Goal: Navigation & Orientation: Find specific page/section

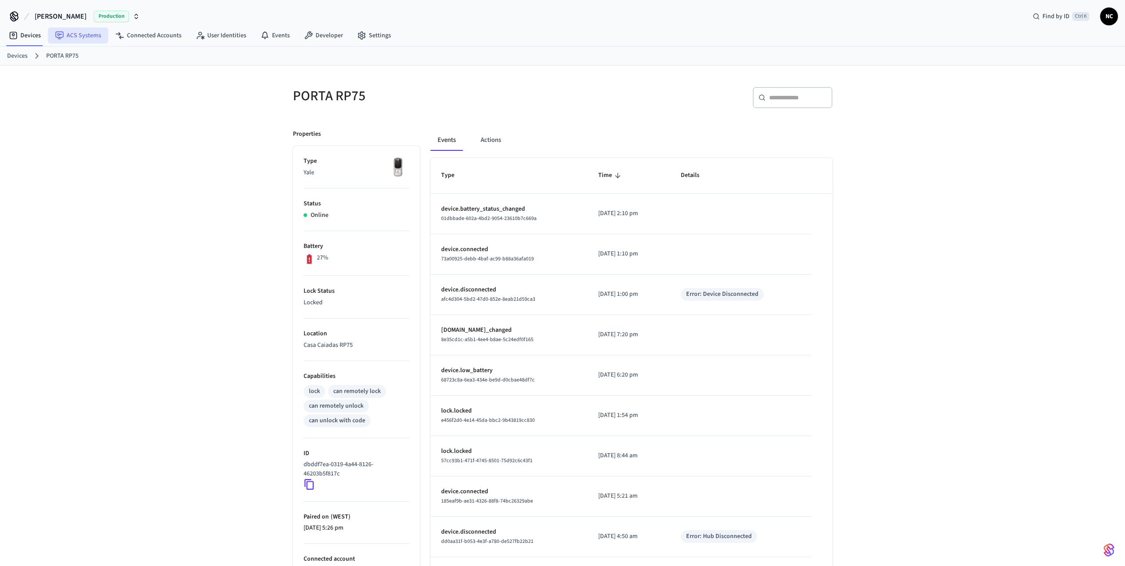
click at [80, 37] on link "ACS Systems" at bounding box center [78, 36] width 60 height 16
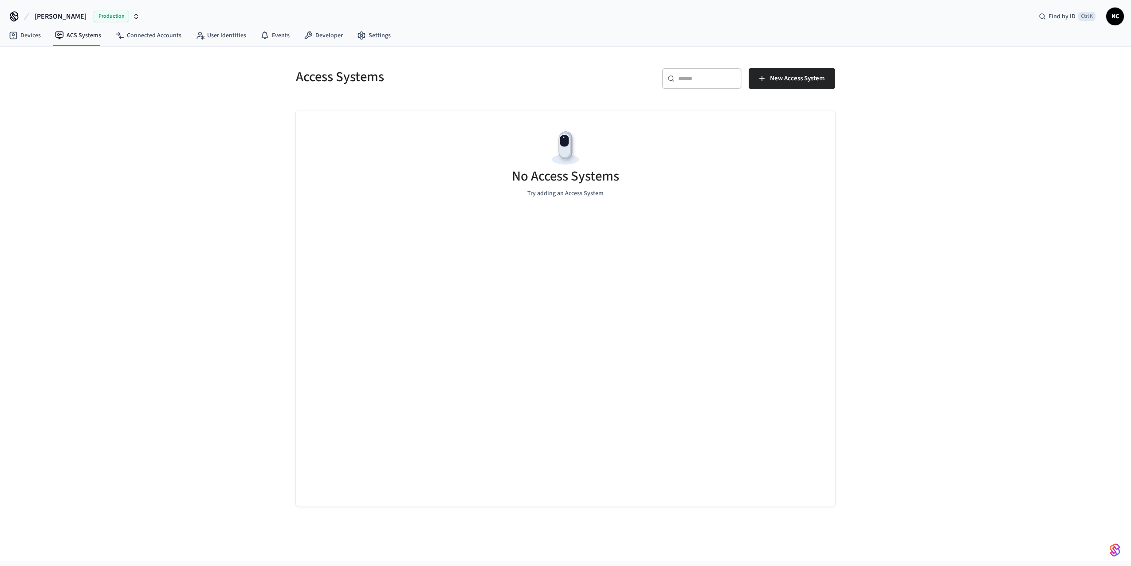
click at [16, 18] on icon at bounding box center [14, 16] width 14 height 14
click at [14, 17] on icon at bounding box center [14, 15] width 7 height 7
click at [66, 14] on span "[PERSON_NAME]" at bounding box center [61, 16] width 52 height 11
click at [35, 52] on div "[PERSON_NAME] Production" at bounding box center [72, 57] width 122 height 12
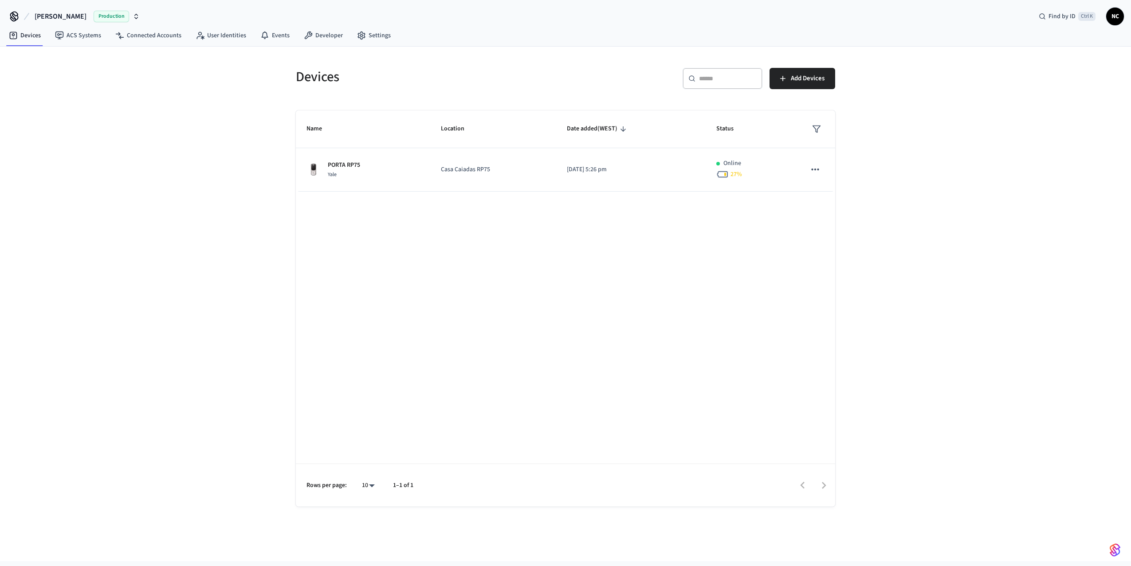
click at [1112, 15] on span "NC" at bounding box center [1115, 16] width 16 height 16
click at [1004, 53] on span "NC" at bounding box center [1007, 61] width 25 height 25
click at [55, 16] on span "[PERSON_NAME]" at bounding box center [61, 16] width 52 height 11
click at [11, 19] on icon at bounding box center [15, 19] width 8 height 6
click at [11, 16] on icon at bounding box center [14, 15] width 7 height 7
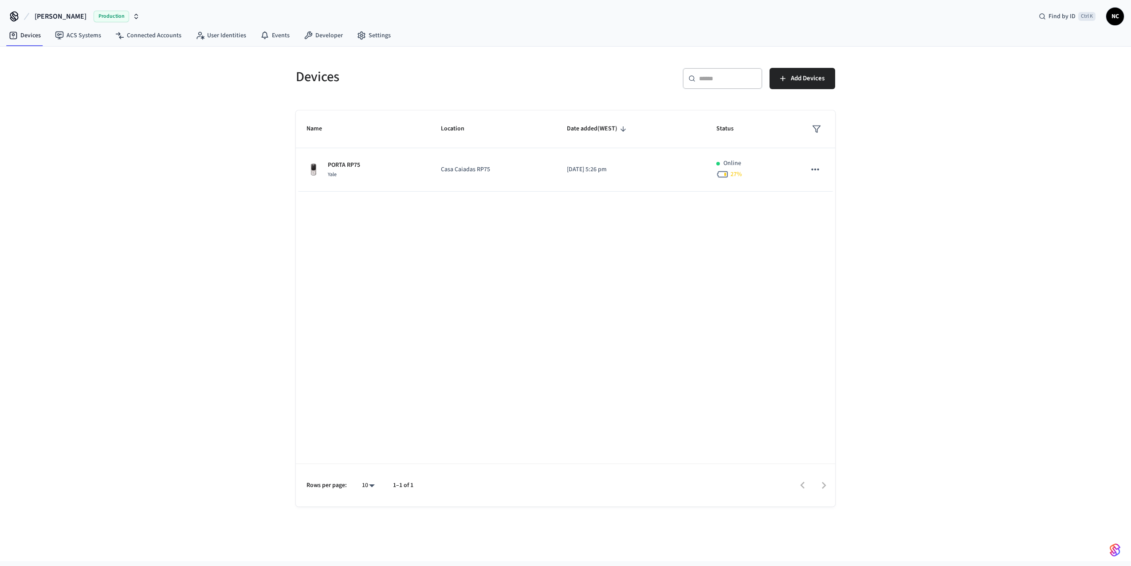
click at [124, 20] on div "Production" at bounding box center [117, 17] width 46 height 12
click at [47, 77] on span "New Workspace" at bounding box center [42, 75] width 42 height 9
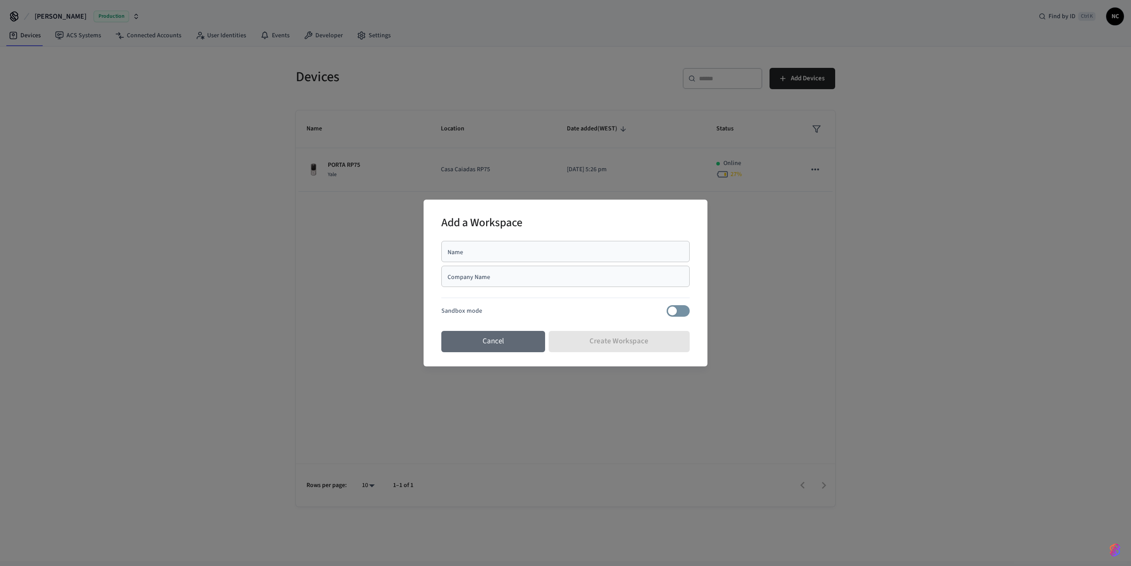
click at [507, 340] on button "Cancel" at bounding box center [493, 341] width 104 height 21
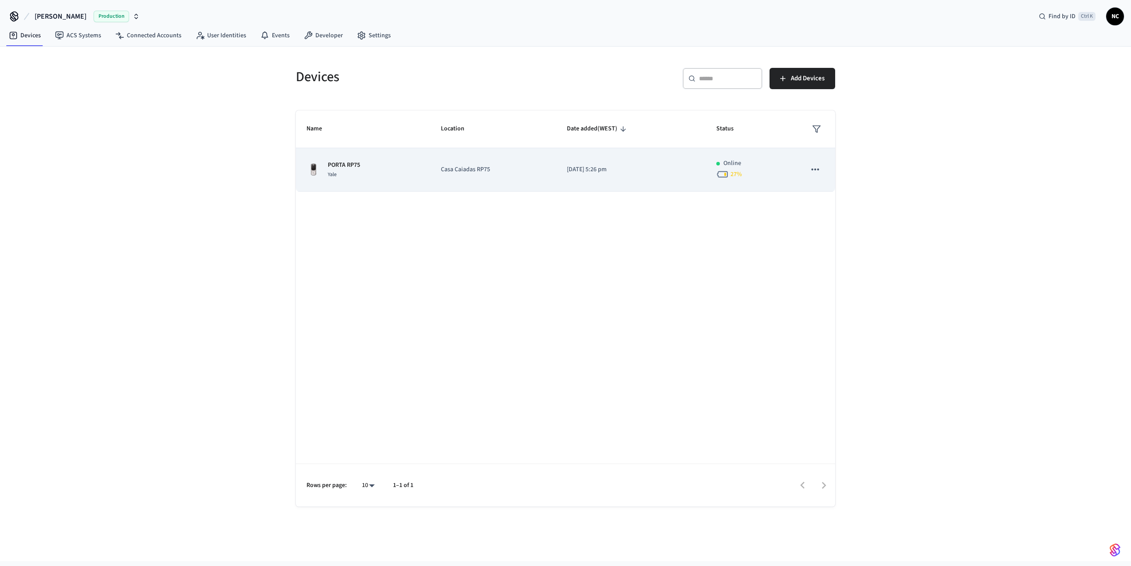
click at [724, 174] on icon "sticky table" at bounding box center [723, 174] width 12 height 12
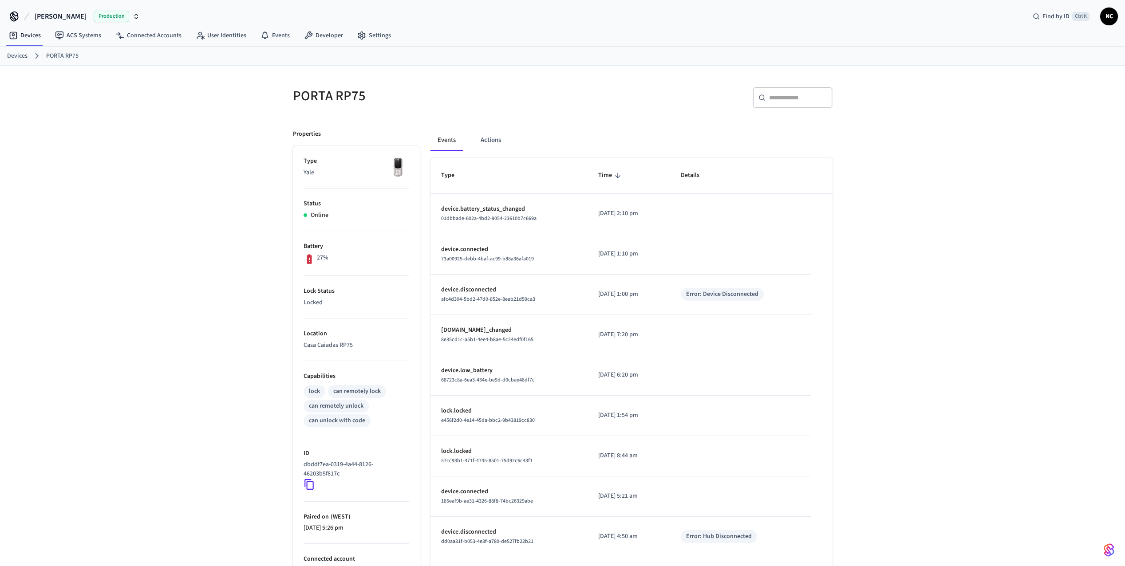
click at [310, 257] on icon at bounding box center [309, 259] width 5 height 10
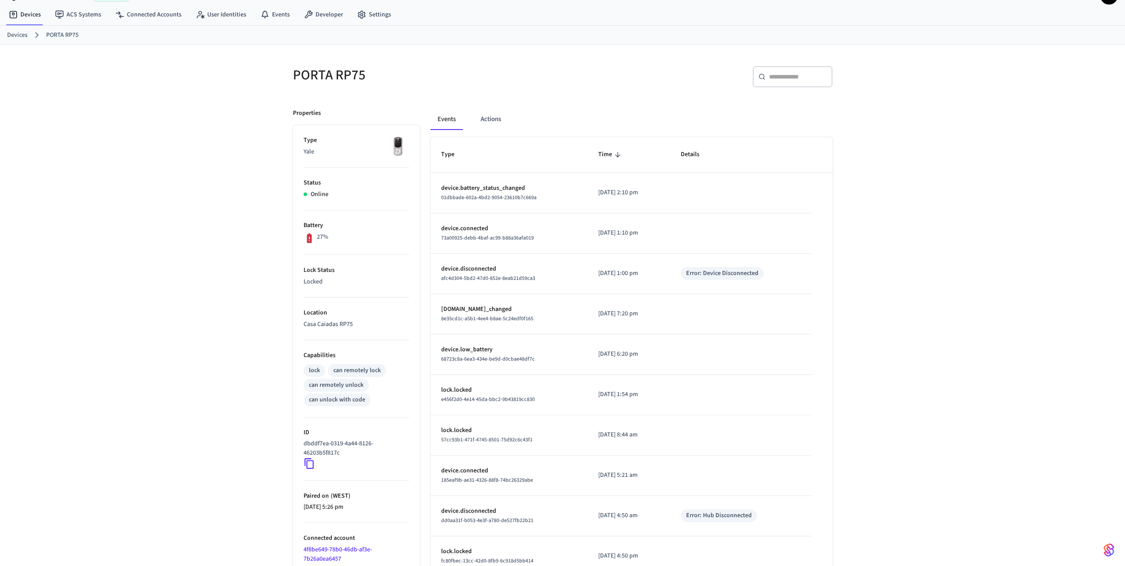
scroll to position [75, 0]
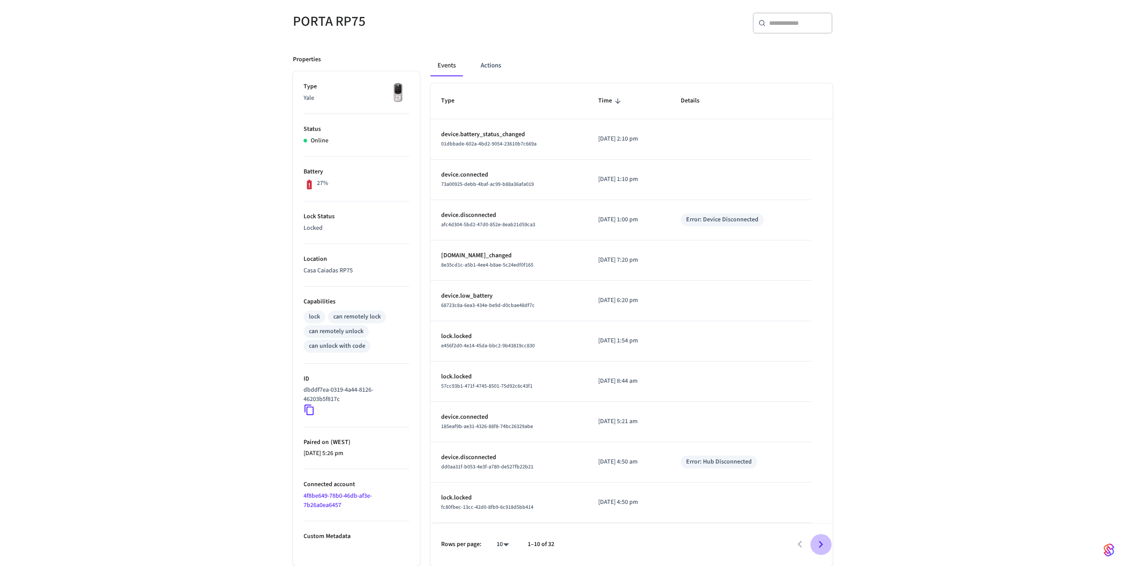
click at [823, 548] on icon "Go to next page" at bounding box center [821, 545] width 14 height 14
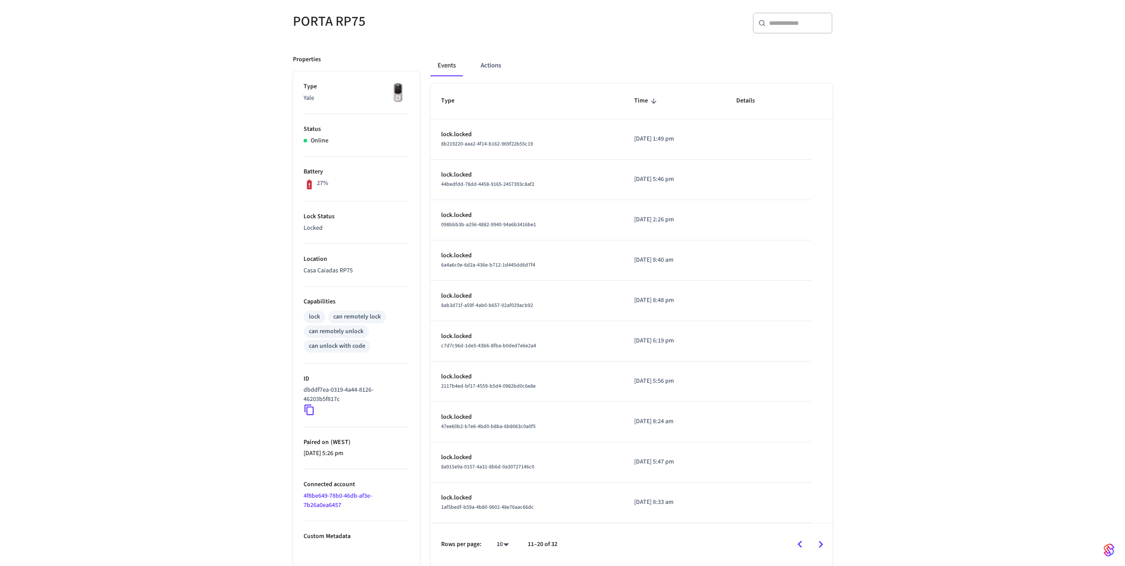
click at [823, 546] on icon "Go to next page" at bounding box center [821, 545] width 14 height 14
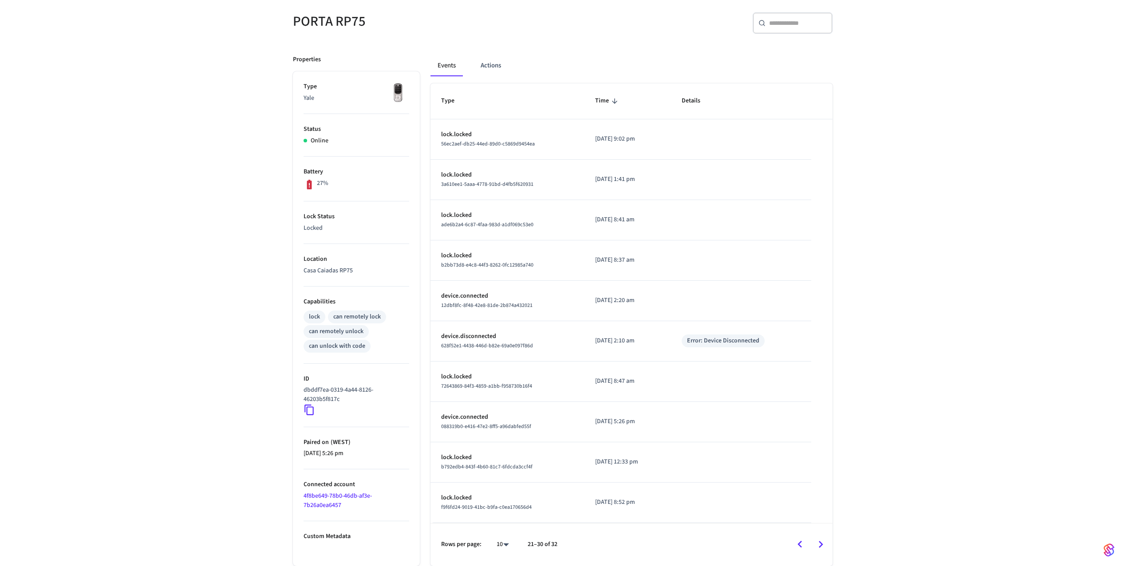
click at [823, 546] on icon "Go to next page" at bounding box center [821, 545] width 14 height 14
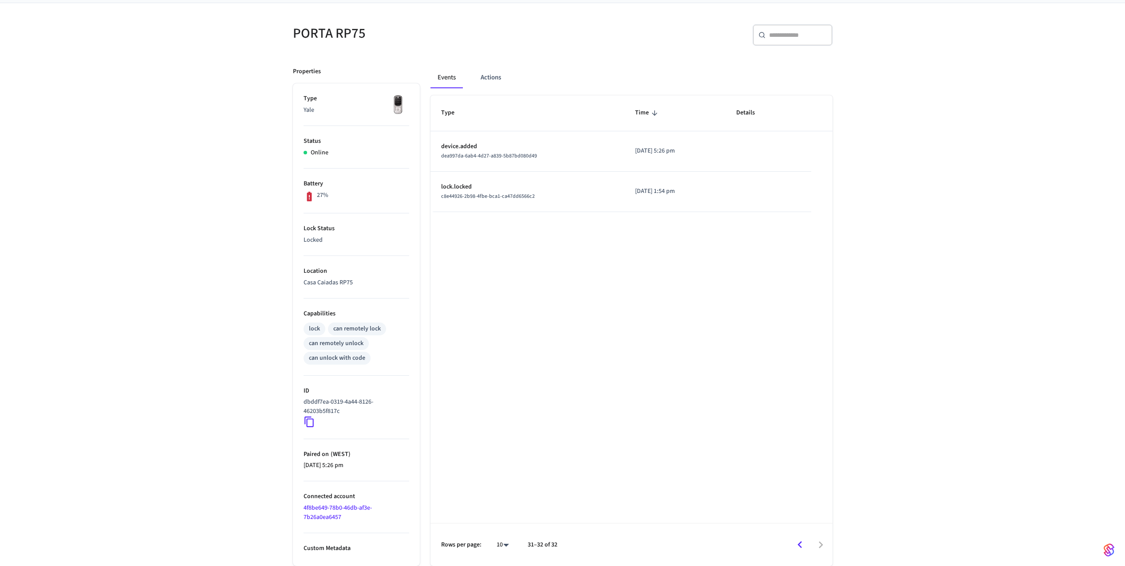
scroll to position [63, 0]
click at [308, 102] on p "Type" at bounding box center [356, 98] width 106 height 9
